Goal: Task Accomplishment & Management: Manage account settings

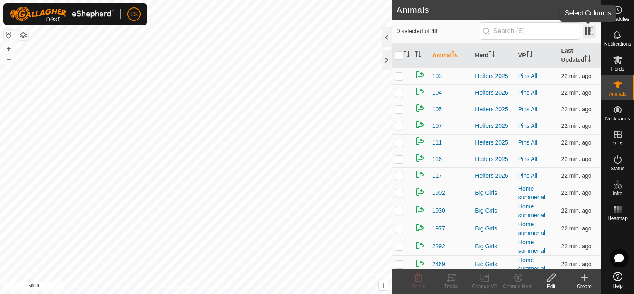
click at [587, 34] on span at bounding box center [589, 30] width 13 height 13
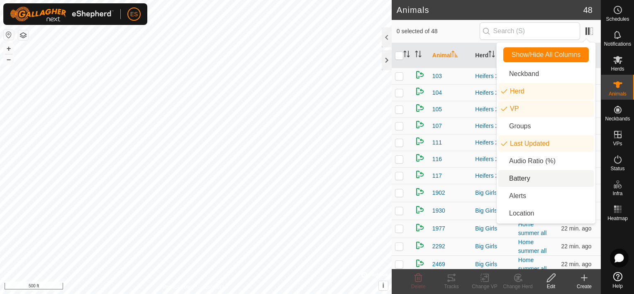
click at [526, 180] on li "Battery" at bounding box center [546, 178] width 95 height 17
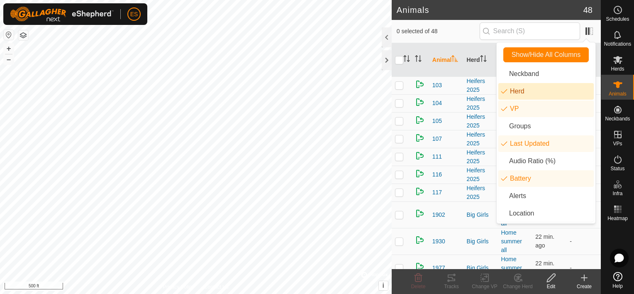
click at [459, 30] on span "0 selected of 48" at bounding box center [438, 31] width 83 height 9
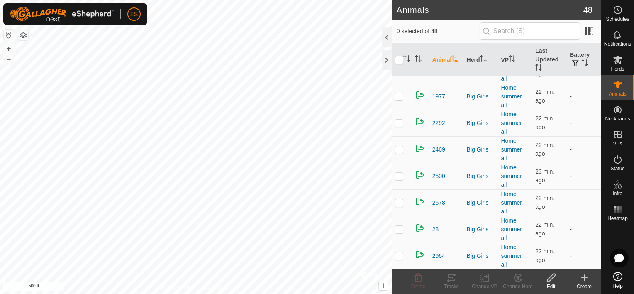
scroll to position [114, 0]
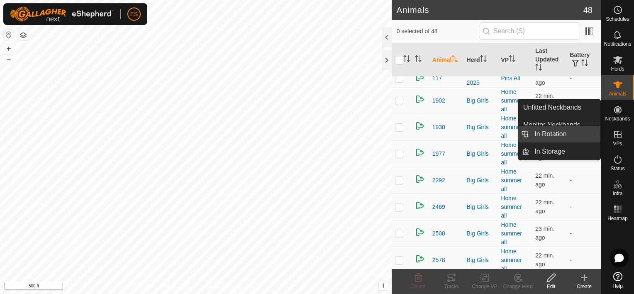
click at [571, 135] on link "In Rotation" at bounding box center [565, 134] width 71 height 17
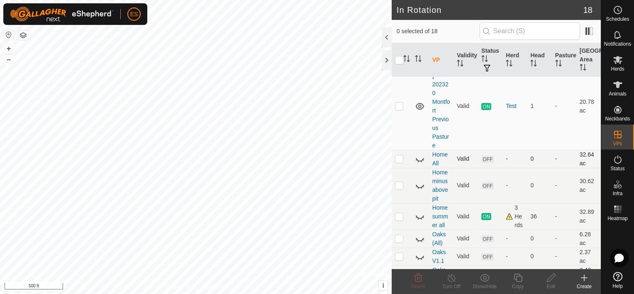
scroll to position [42, 0]
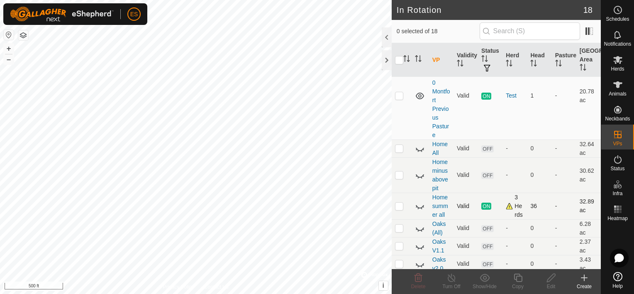
click at [417, 208] on icon at bounding box center [420, 206] width 10 height 10
click at [617, 81] on icon at bounding box center [618, 85] width 10 height 10
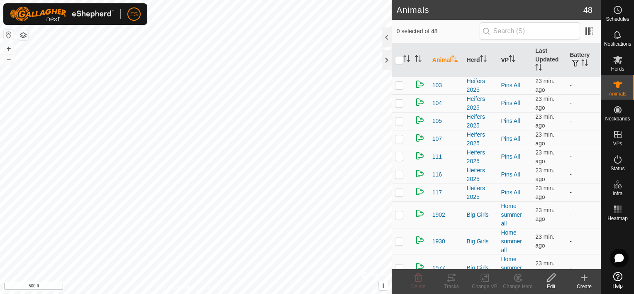
click at [506, 58] on th "VP" at bounding box center [515, 60] width 34 height 34
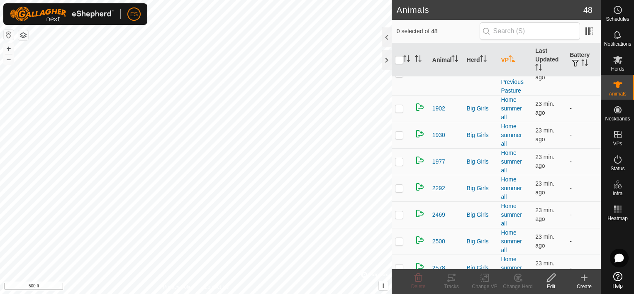
scroll to position [42, 0]
click at [399, 113] on p-checkbox at bounding box center [399, 110] width 8 height 7
checkbox input "true"
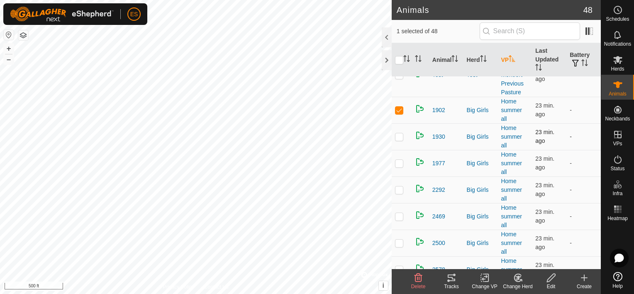
click at [402, 140] on p-checkbox at bounding box center [399, 136] width 8 height 7
checkbox input "true"
click at [402, 166] on p-checkbox at bounding box center [399, 163] width 8 height 7
checkbox input "true"
click at [401, 193] on p-checkbox at bounding box center [399, 189] width 8 height 7
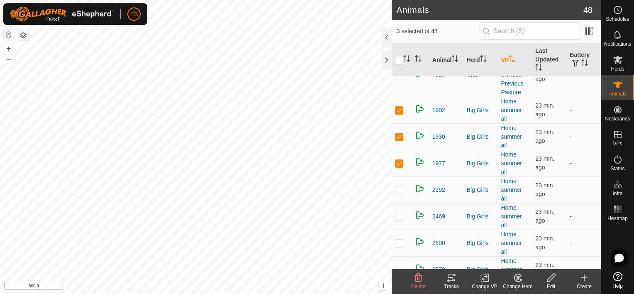
checkbox input "true"
drag, startPoint x: 399, startPoint y: 224, endPoint x: 399, endPoint y: 233, distance: 8.7
click at [399, 220] on p-checkbox at bounding box center [399, 216] width 8 height 7
checkbox input "true"
click at [401, 246] on p-checkbox at bounding box center [399, 243] width 8 height 7
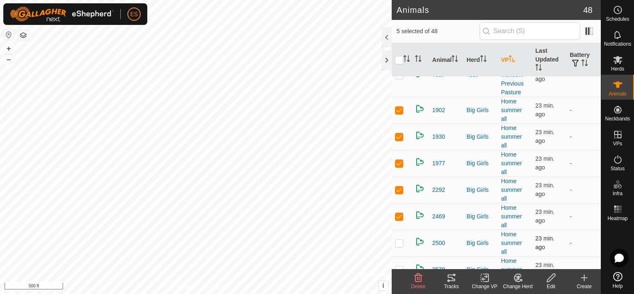
checkbox input "true"
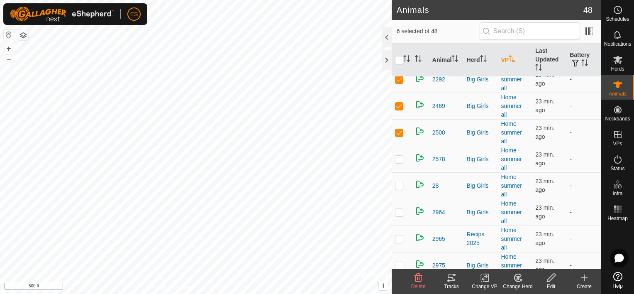
scroll to position [156, 0]
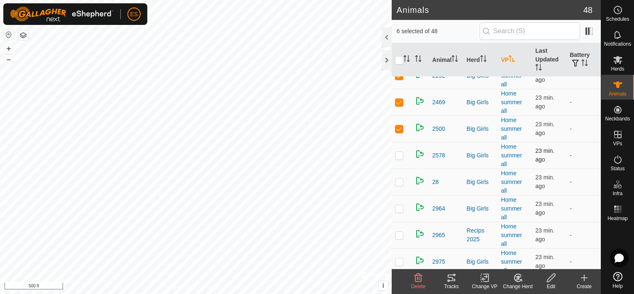
click at [399, 159] on p-checkbox at bounding box center [399, 155] width 8 height 7
checkbox input "true"
click at [400, 185] on p-checkbox at bounding box center [399, 182] width 8 height 7
checkbox input "true"
click at [398, 212] on p-checkbox at bounding box center [399, 208] width 8 height 7
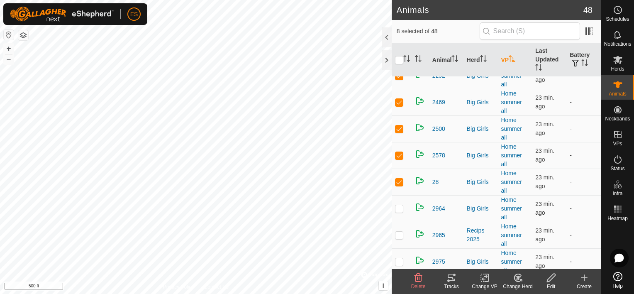
checkbox input "true"
click at [399, 238] on p-checkbox at bounding box center [399, 235] width 8 height 7
checkbox input "true"
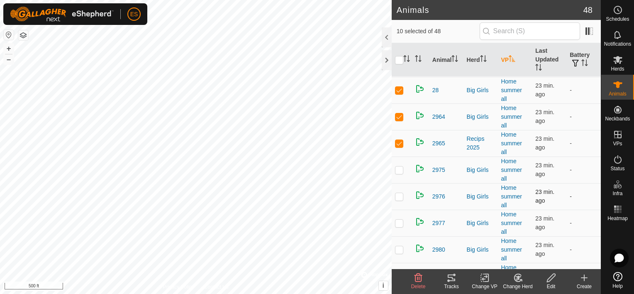
scroll to position [249, 0]
click at [399, 171] on p-checkbox at bounding box center [399, 168] width 8 height 7
checkbox input "false"
click at [451, 281] on icon at bounding box center [452, 278] width 10 height 10
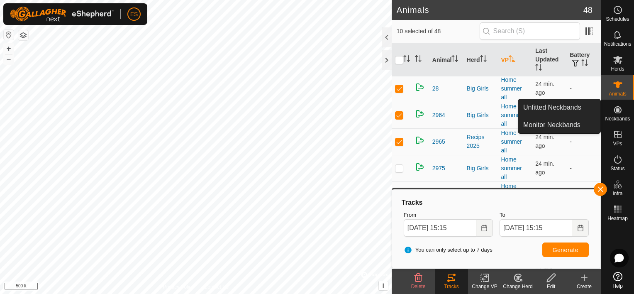
click at [612, 113] on es-neckbands-svg-icon at bounding box center [618, 109] width 15 height 13
click at [580, 123] on link "Monitor Neckbands" at bounding box center [560, 125] width 82 height 17
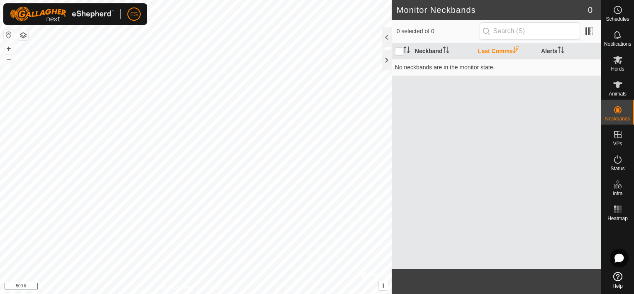
click at [502, 51] on th "Last Comms" at bounding box center [506, 51] width 63 height 16
click at [503, 51] on th "Last Comms" at bounding box center [506, 51] width 63 height 16
click at [588, 35] on span at bounding box center [589, 30] width 13 height 13
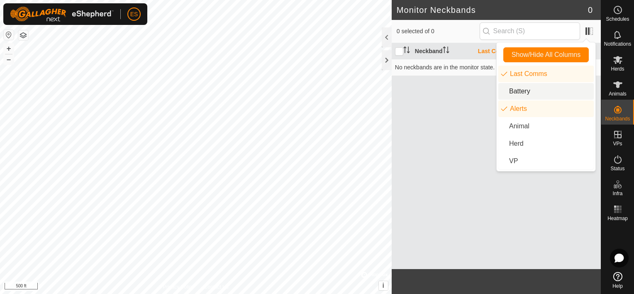
click at [523, 92] on li "Battery" at bounding box center [546, 91] width 95 height 17
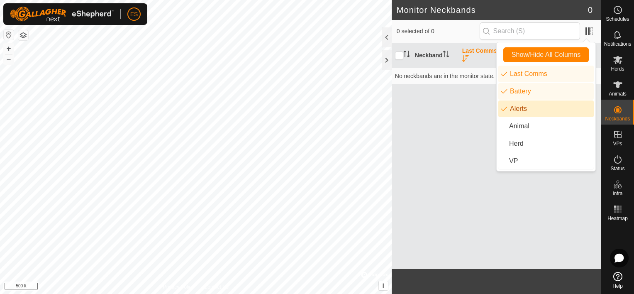
click at [469, 134] on div "Neckband Last Comms Battery Alerts No neckbands are in the monitor state." at bounding box center [496, 156] width 209 height 226
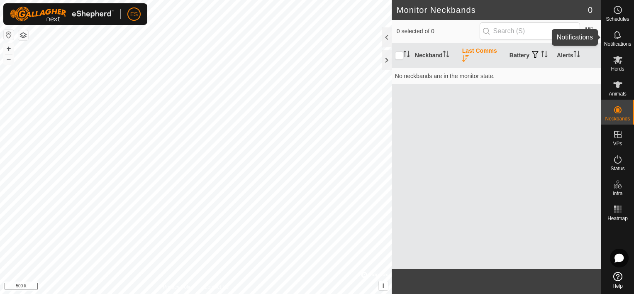
click at [618, 41] on div "Notifications" at bounding box center [618, 37] width 33 height 25
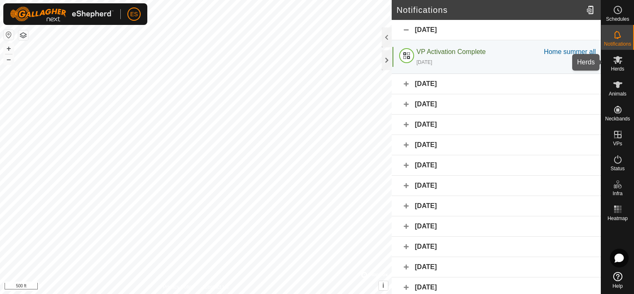
click at [616, 64] on icon at bounding box center [618, 60] width 10 height 10
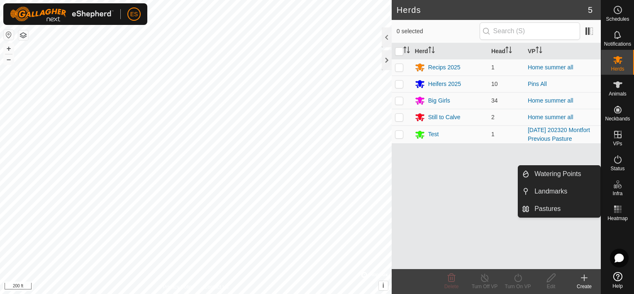
click at [614, 182] on icon at bounding box center [618, 184] width 10 height 10
click at [548, 189] on link "Landmarks" at bounding box center [565, 191] width 71 height 17
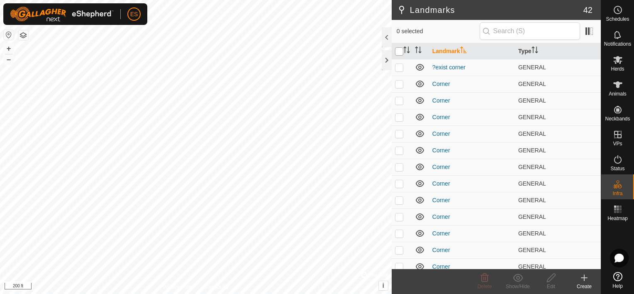
click at [399, 50] on input "checkbox" at bounding box center [399, 51] width 8 height 8
checkbox input "true"
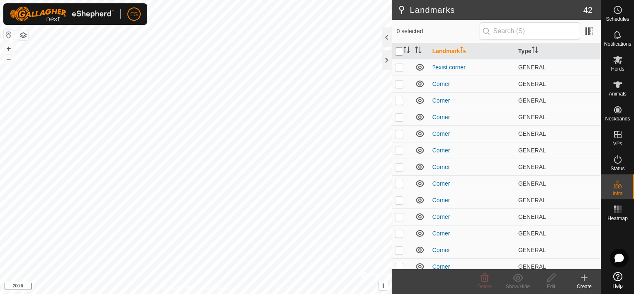
checkbox input "true"
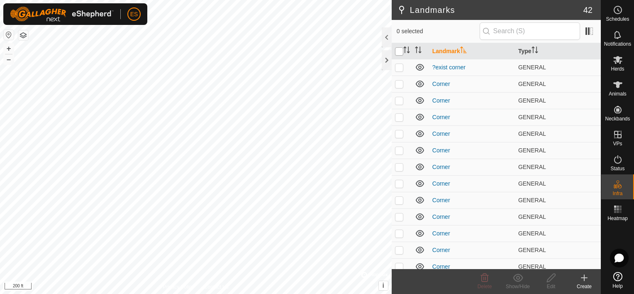
checkbox input "true"
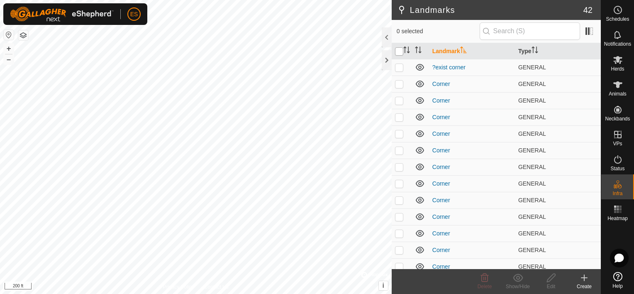
checkbox input "true"
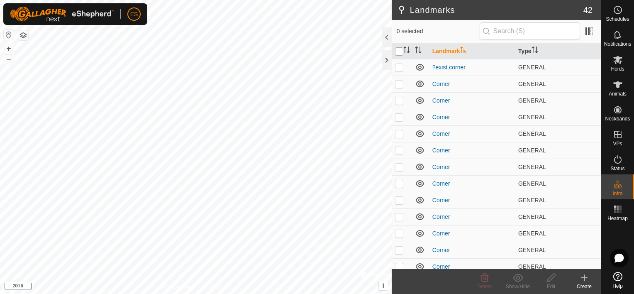
checkbox input "true"
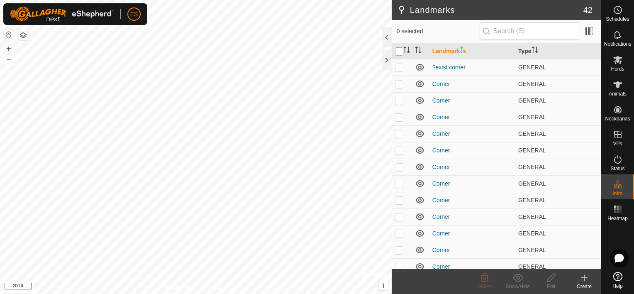
checkbox input "true"
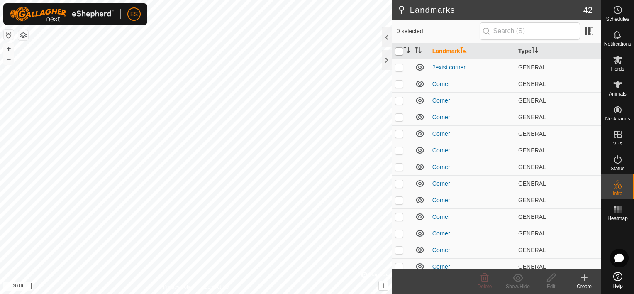
checkbox input "true"
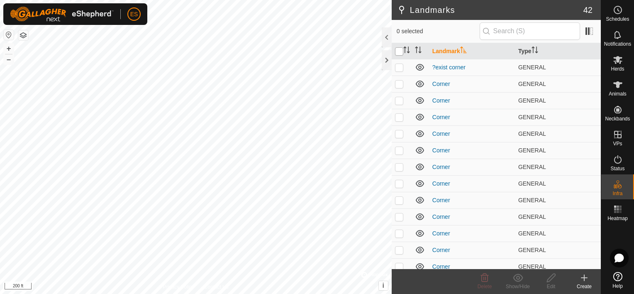
checkbox input "true"
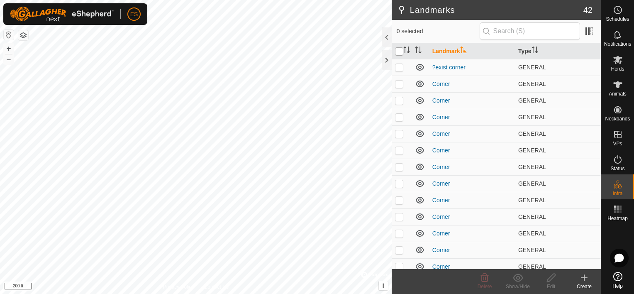
checkbox input "true"
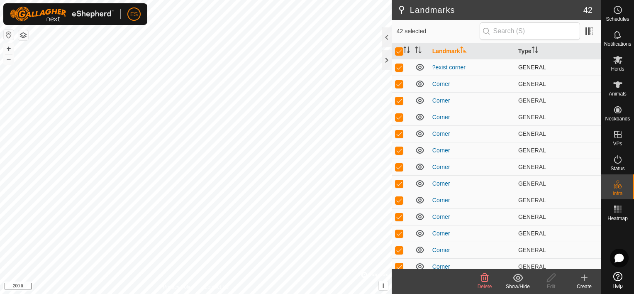
click at [422, 65] on icon at bounding box center [420, 67] width 10 height 10
click at [420, 66] on icon at bounding box center [420, 67] width 10 height 10
click at [519, 282] on icon at bounding box center [518, 278] width 10 height 10
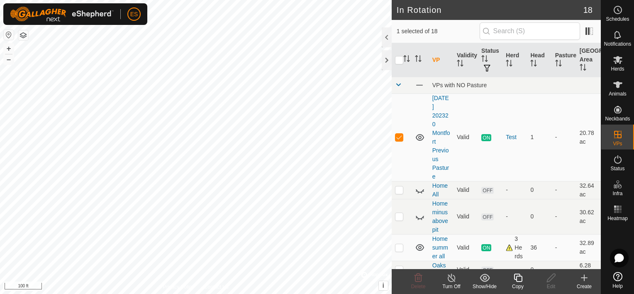
click at [452, 281] on icon at bounding box center [452, 278] width 10 height 10
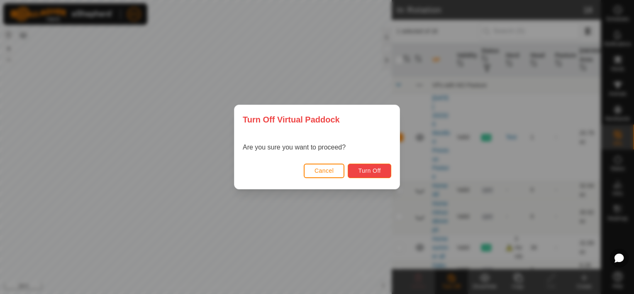
click at [372, 171] on span "Turn Off" at bounding box center [369, 170] width 23 height 7
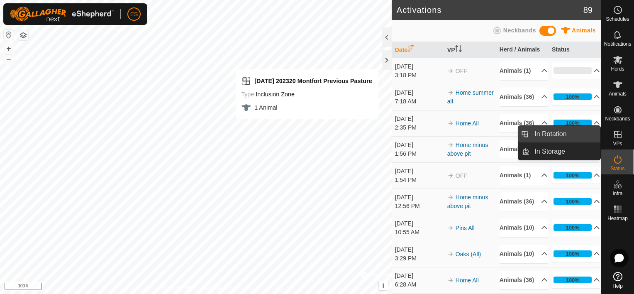
click at [561, 137] on link "In Rotation" at bounding box center [565, 134] width 71 height 17
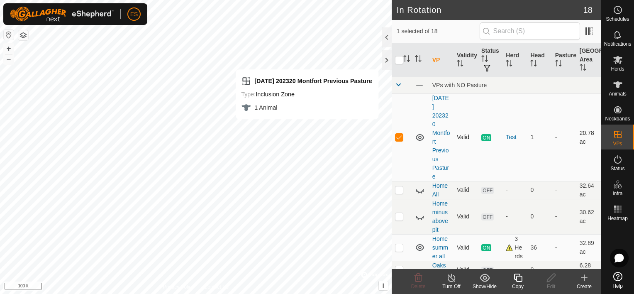
click at [401, 139] on p-checkbox at bounding box center [399, 137] width 8 height 7
checkbox input "true"
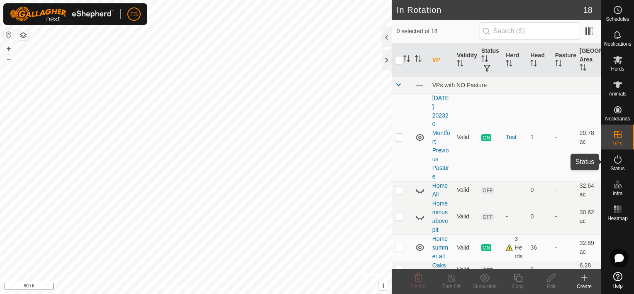
click at [621, 166] on span "Status" at bounding box center [618, 168] width 14 height 5
